Goal: Transaction & Acquisition: Purchase product/service

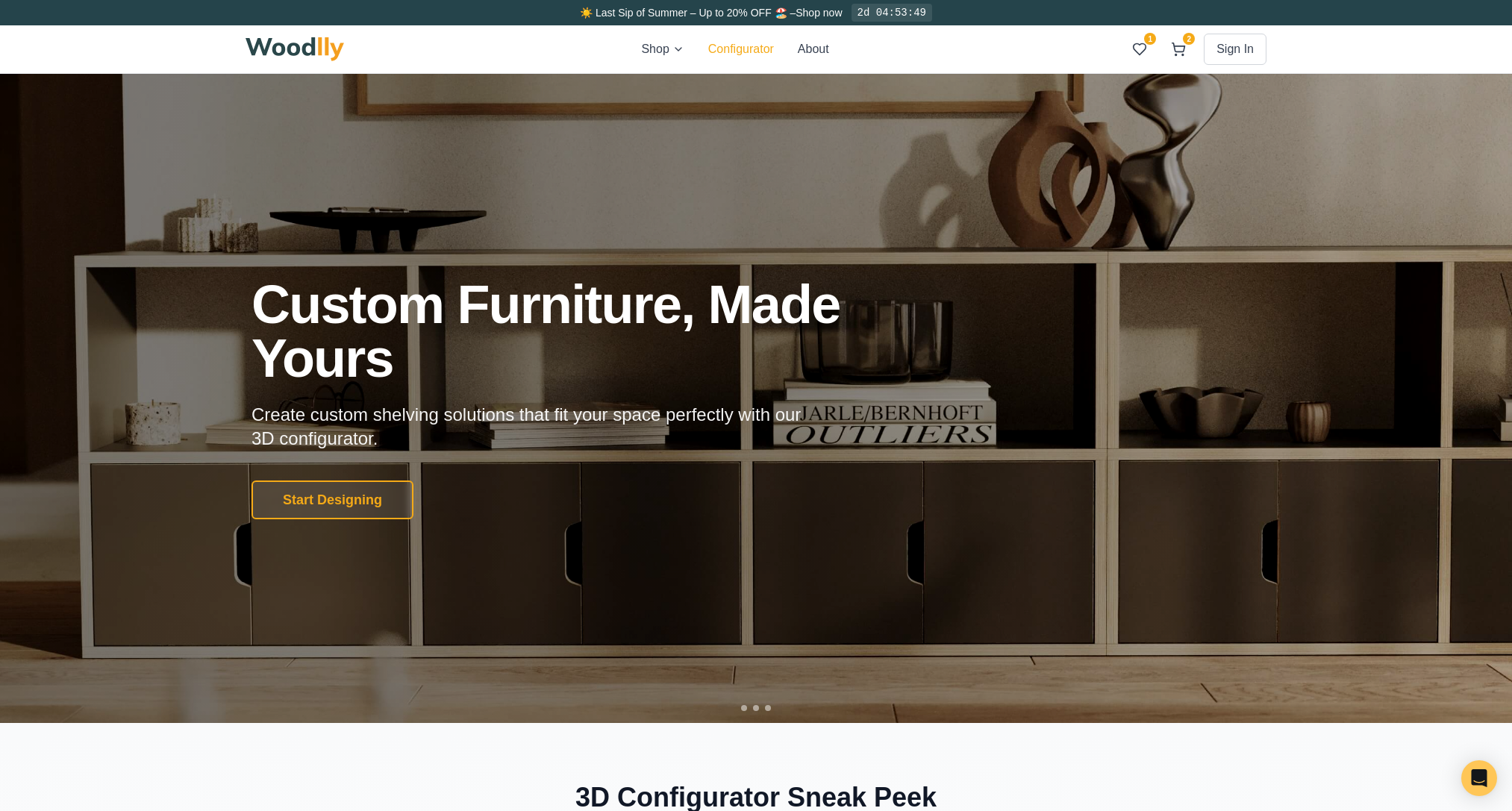
click at [730, 51] on button "Configurator" at bounding box center [740, 49] width 65 height 18
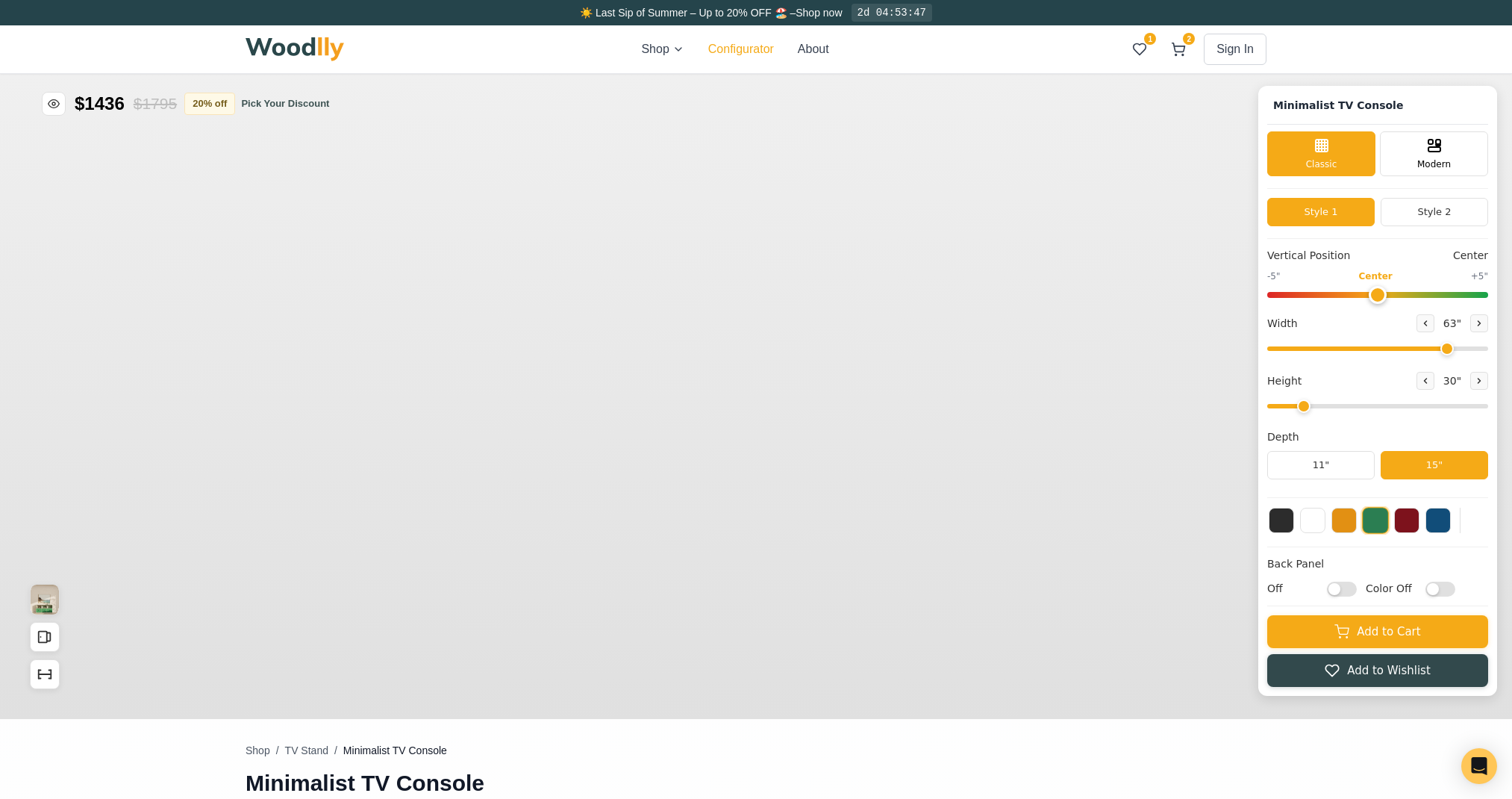
type input "63"
type input "2"
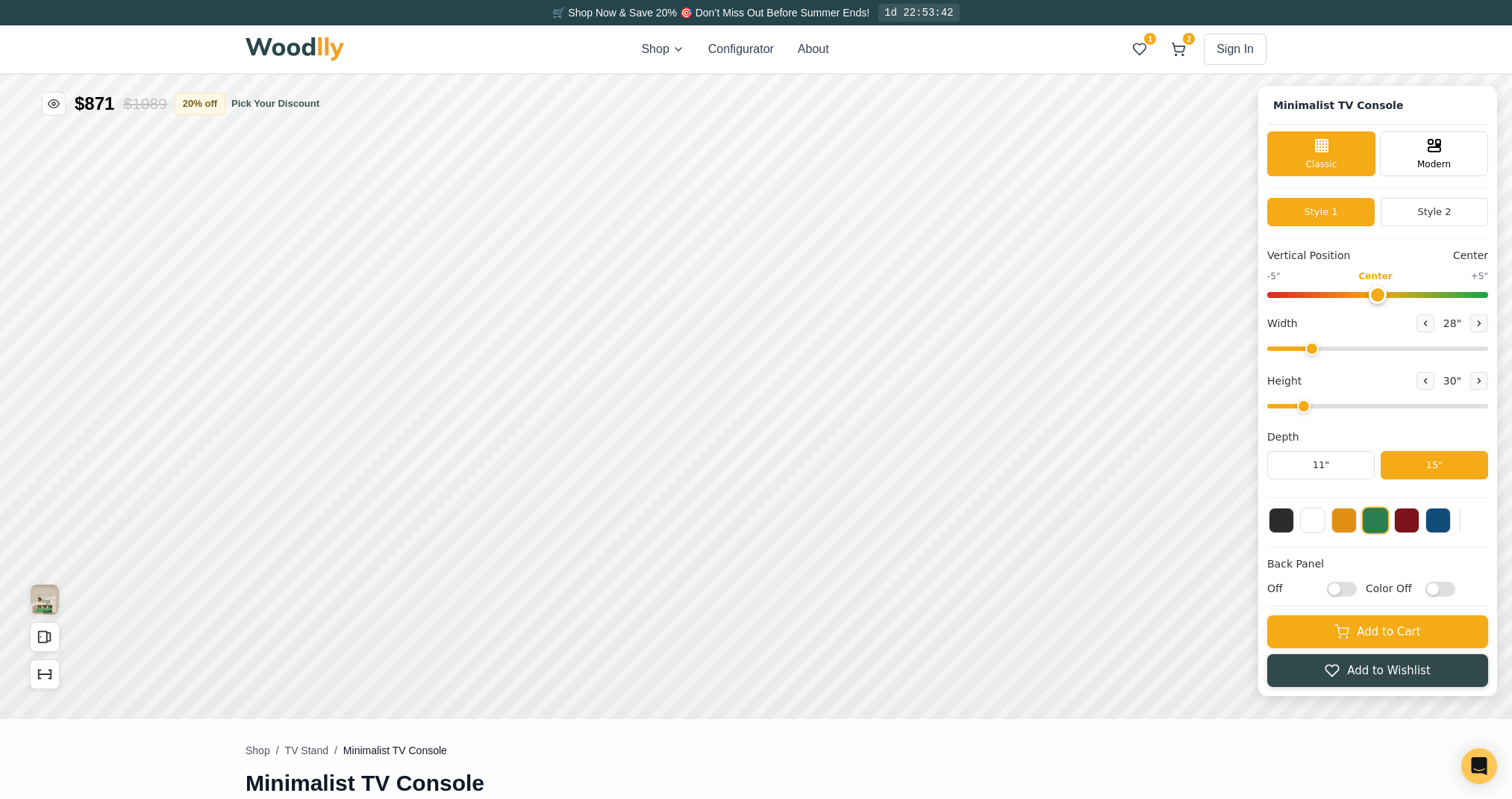
drag, startPoint x: 1461, startPoint y: 350, endPoint x: 1325, endPoint y: 341, distance: 136.3
type input "28"
click at [1325, 346] on input "range" at bounding box center [1378, 348] width 221 height 5
drag, startPoint x: 1382, startPoint y: 296, endPoint x: 1234, endPoint y: 307, distance: 148.4
type input "-5"
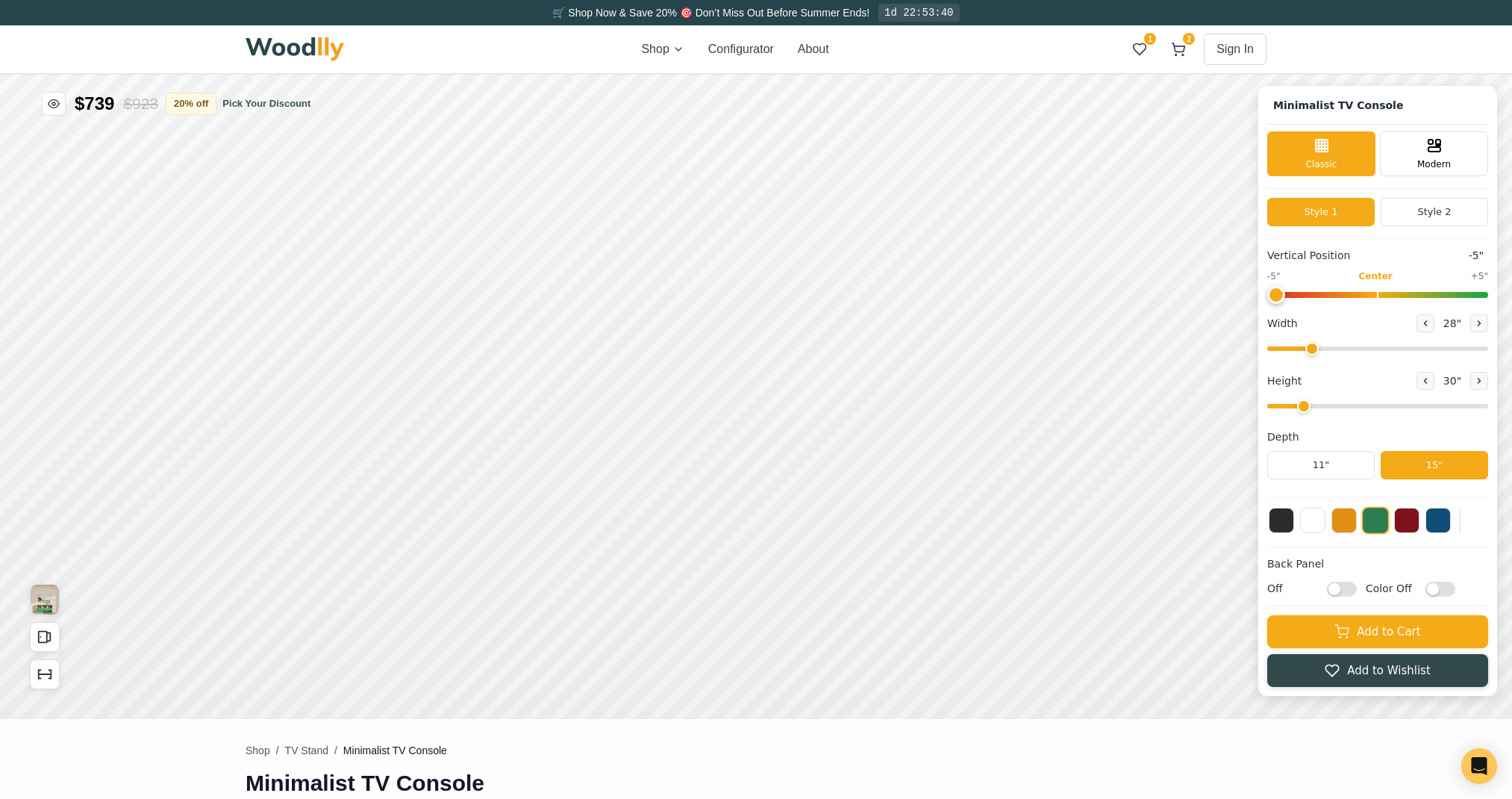
click at [1267, 298] on input "range" at bounding box center [1378, 295] width 221 height 6
click at [1484, 320] on icon at bounding box center [1478, 322] width 9 height 9
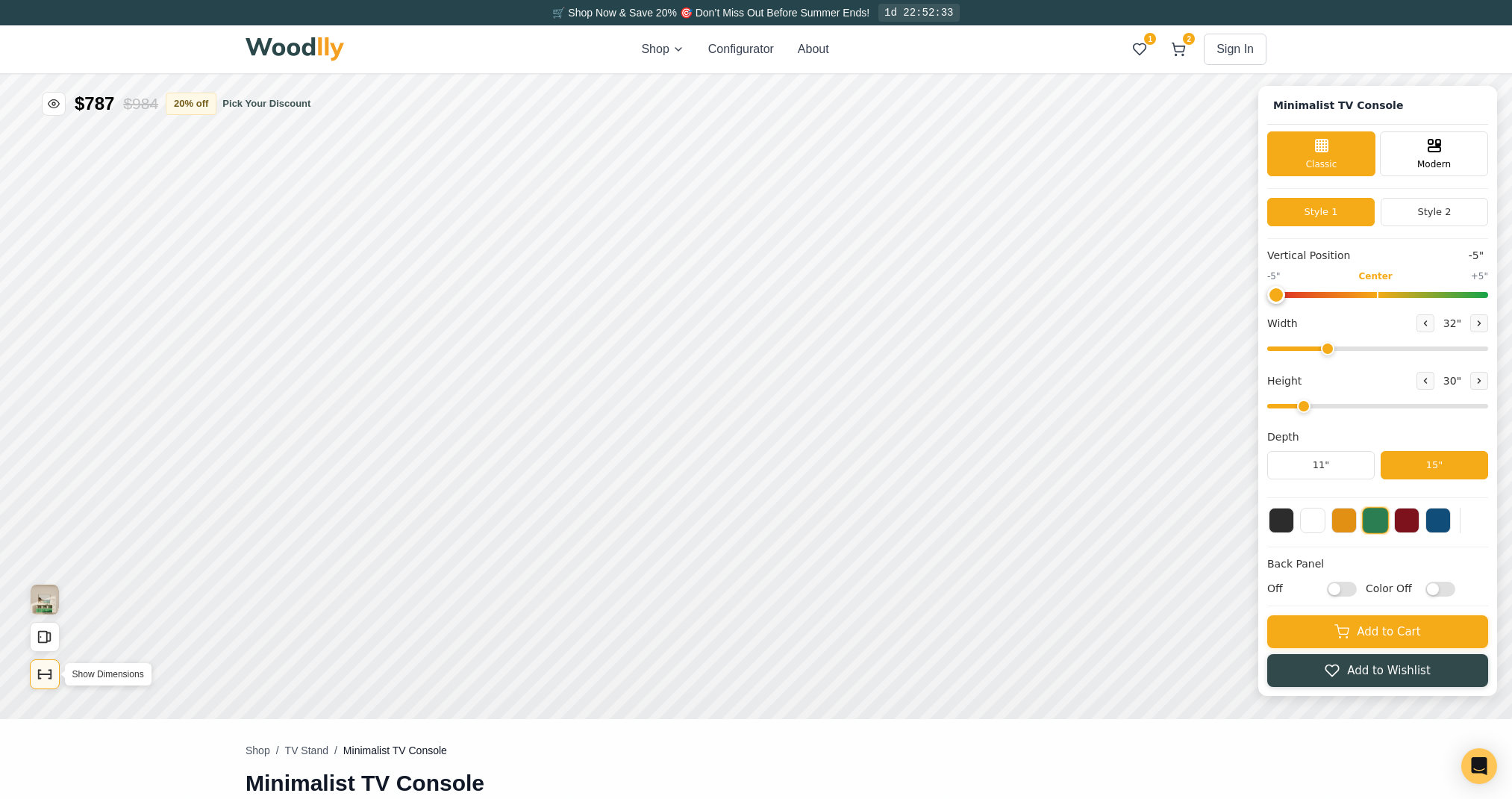
click at [49, 671] on icon "Show Dimensions" at bounding box center [44, 673] width 16 height 16
click at [515, 288] on div "9"" at bounding box center [513, 287] width 11 height 16
click at [1449, 324] on div "32 "" at bounding box center [1452, 322] width 72 height 18
click at [1427, 324] on icon at bounding box center [1425, 323] width 2 height 5
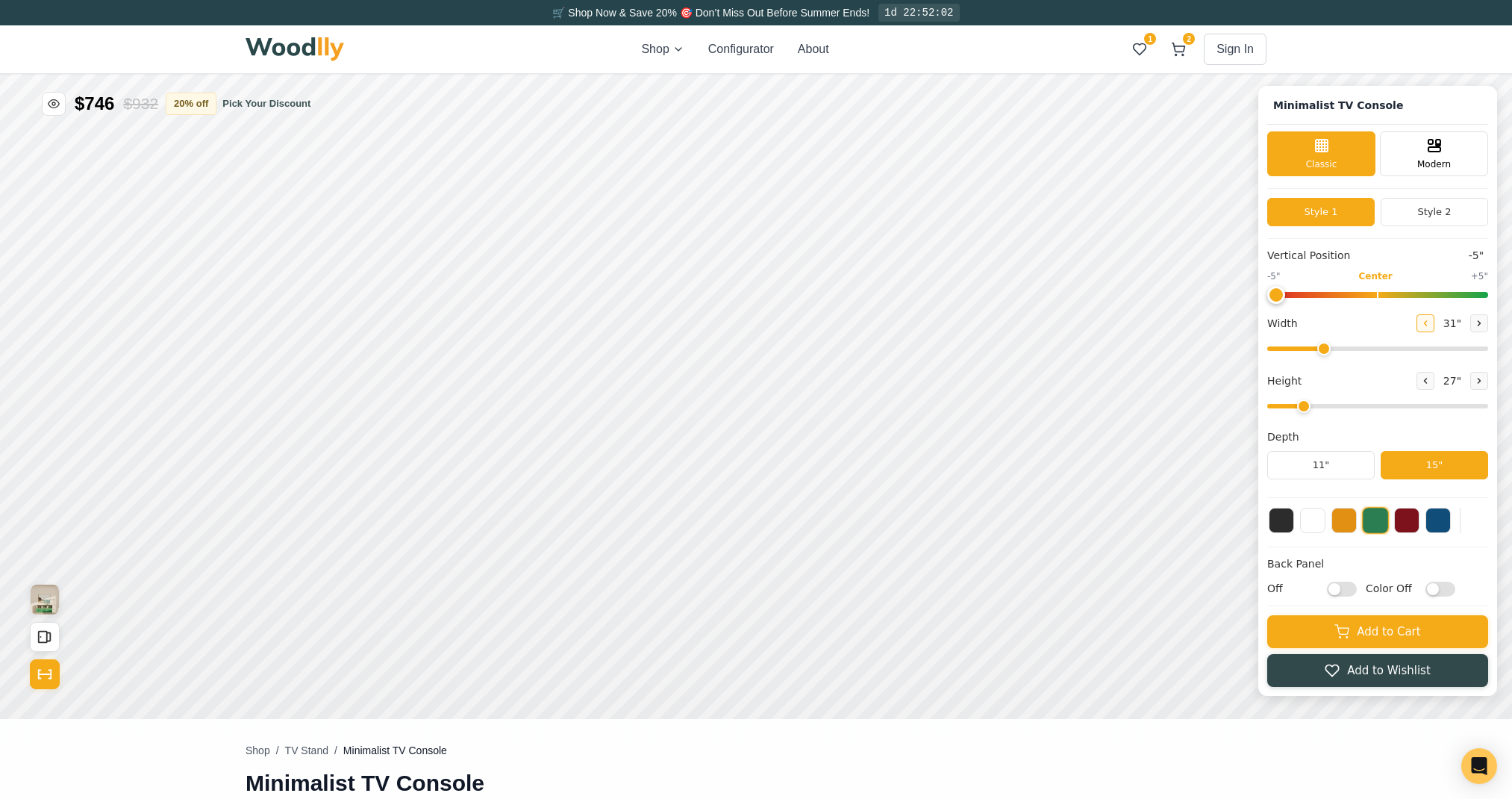
type input "30"
drag, startPoint x: 1287, startPoint y: 296, endPoint x: 1536, endPoint y: 279, distance: 249.6
type input "5"
click at [1487, 292] on input "range" at bounding box center [1378, 295] width 221 height 6
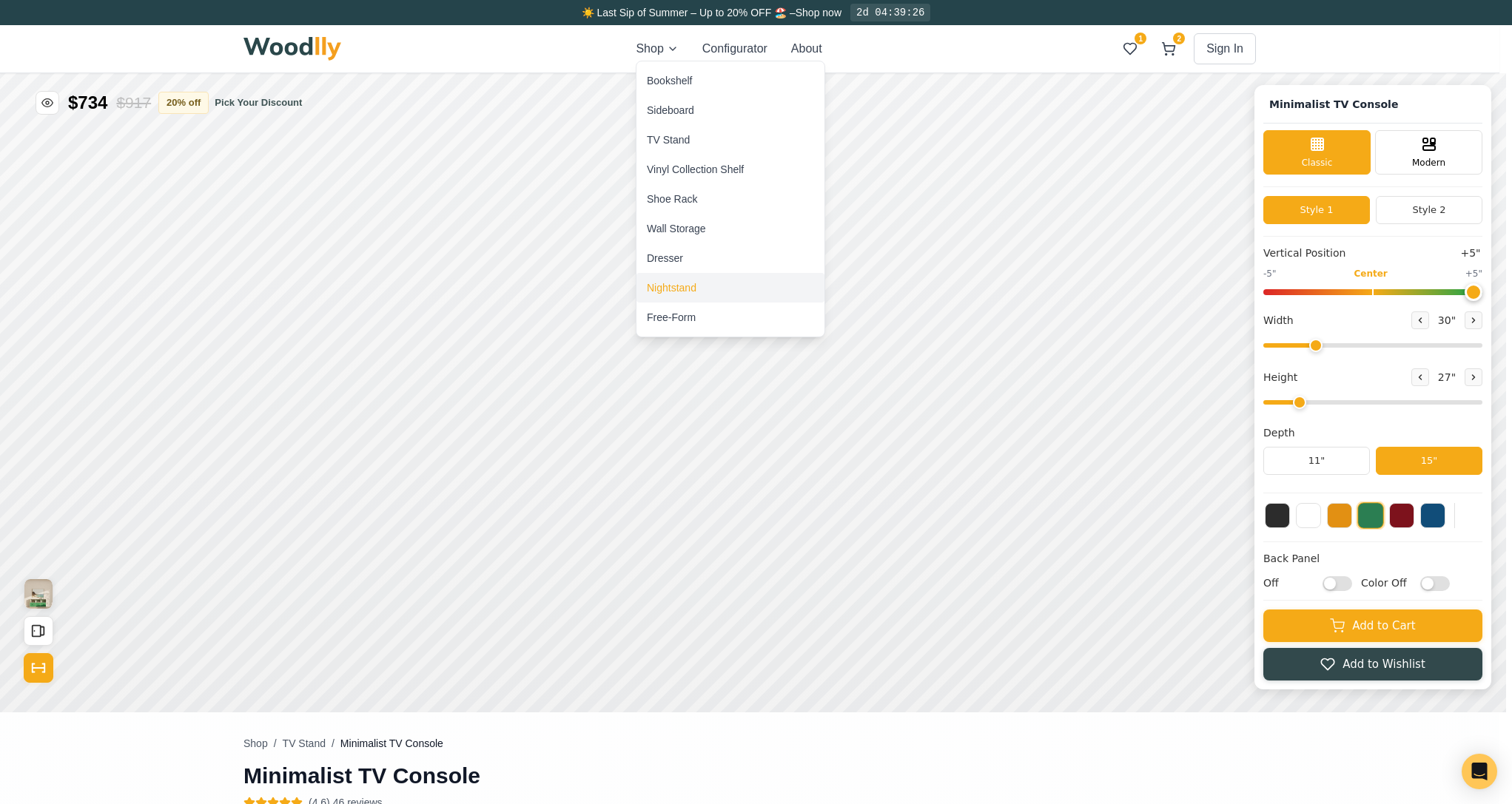
click at [695, 293] on div "Nightstand" at bounding box center [671, 288] width 50 height 15
